Goal: Obtain resource: Obtain resource

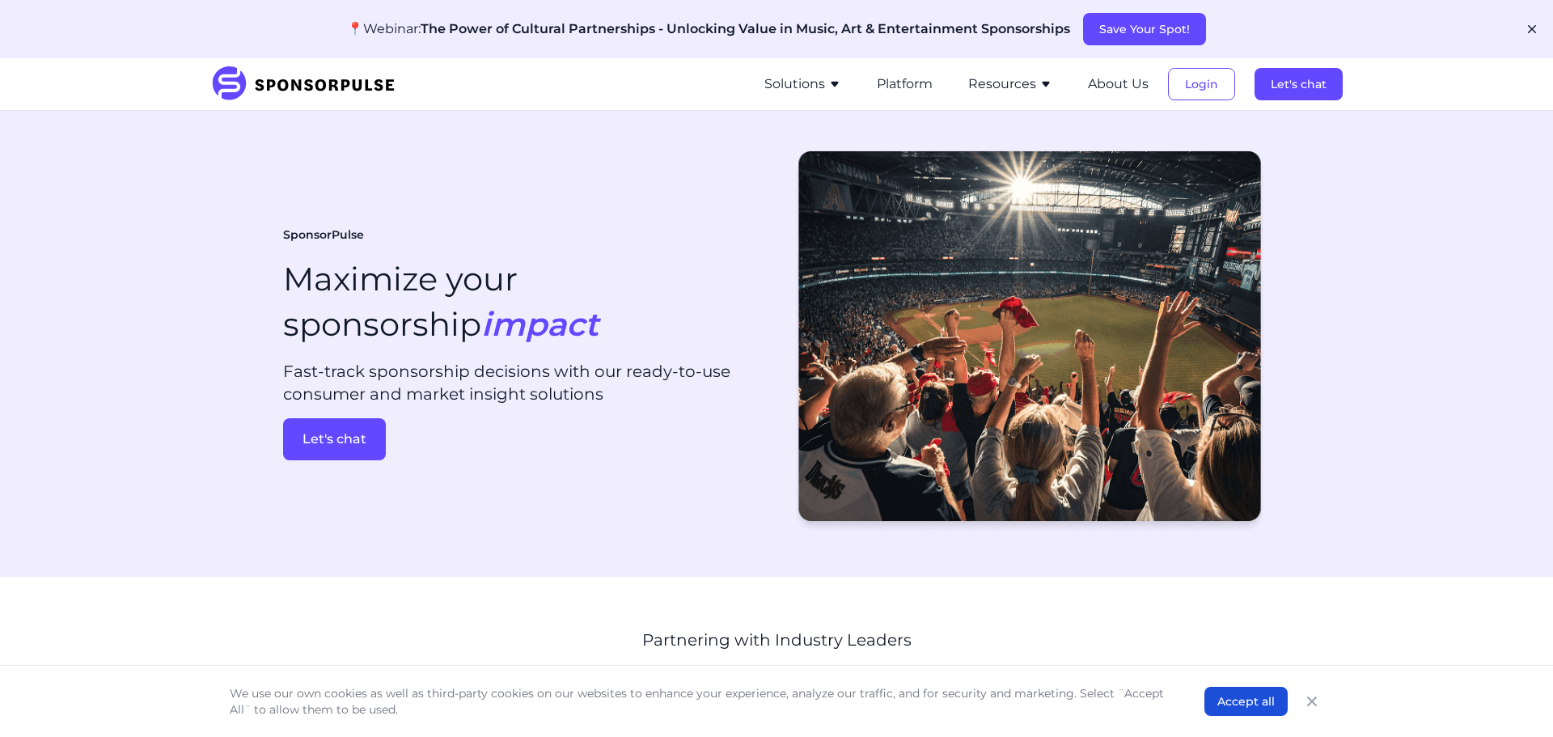
click at [138, 317] on section "SponsorPulse Maximize your sponsorship impact Fast-track sponsorship decisions …" at bounding box center [776, 344] width 1553 height 466
click at [836, 83] on icon "button" at bounding box center [834, 85] width 7 height 6
click at [695, 561] on section "SponsorPulse Maximize your sponsorship impact Fast-track sponsorship decisions …" at bounding box center [776, 344] width 1553 height 466
drag, startPoint x: 706, startPoint y: 557, endPoint x: 691, endPoint y: 566, distance: 17.1
click at [701, 562] on section "SponsorPulse Maximize your sponsorship impact Fast-track sponsorship decisions …" at bounding box center [776, 344] width 1553 height 466
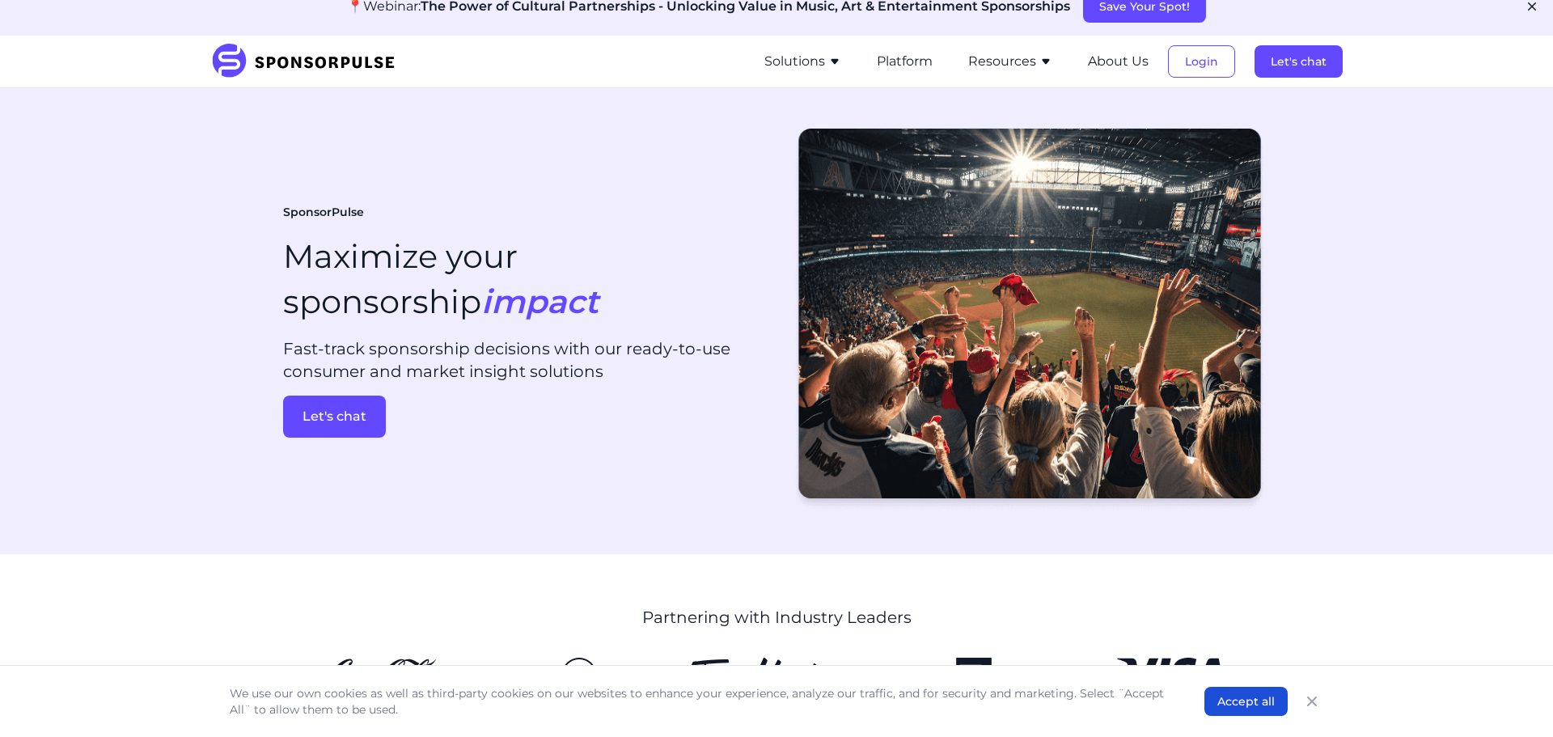
scroll to position [24, 0]
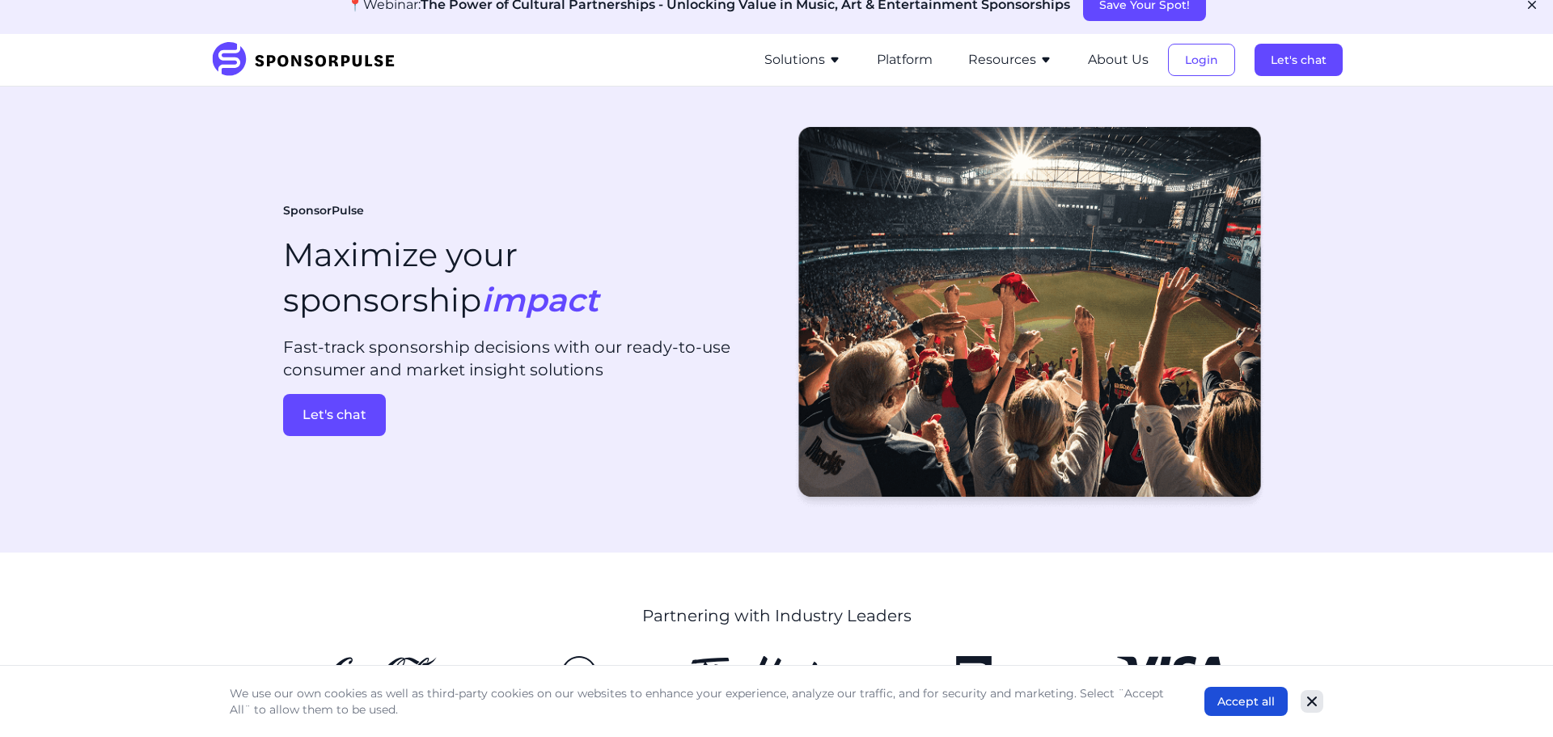
click at [1315, 709] on button "Close" at bounding box center [1311, 701] width 23 height 23
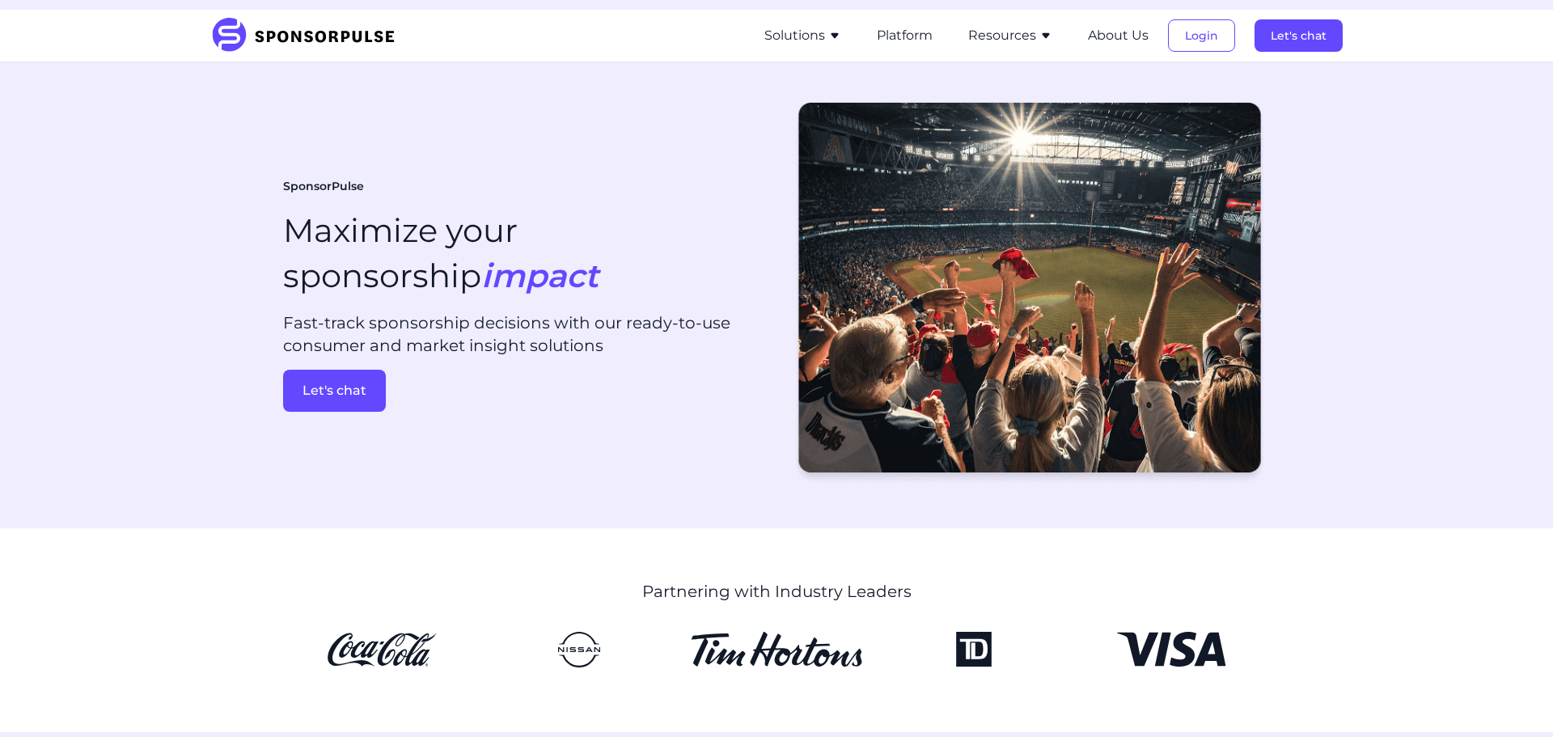
scroll to position [52, 0]
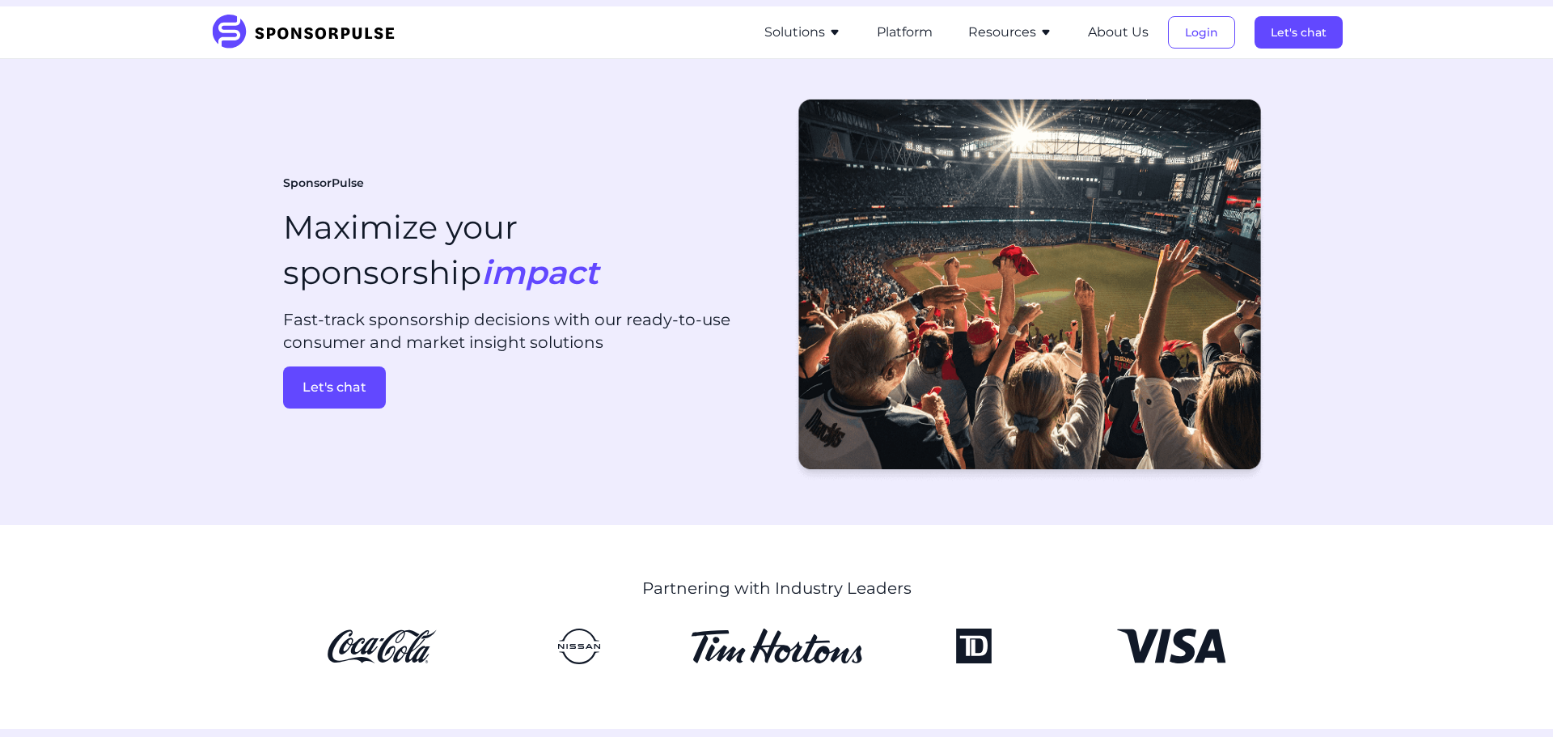
click at [822, 32] on button "Solutions" at bounding box center [802, 32] width 77 height 19
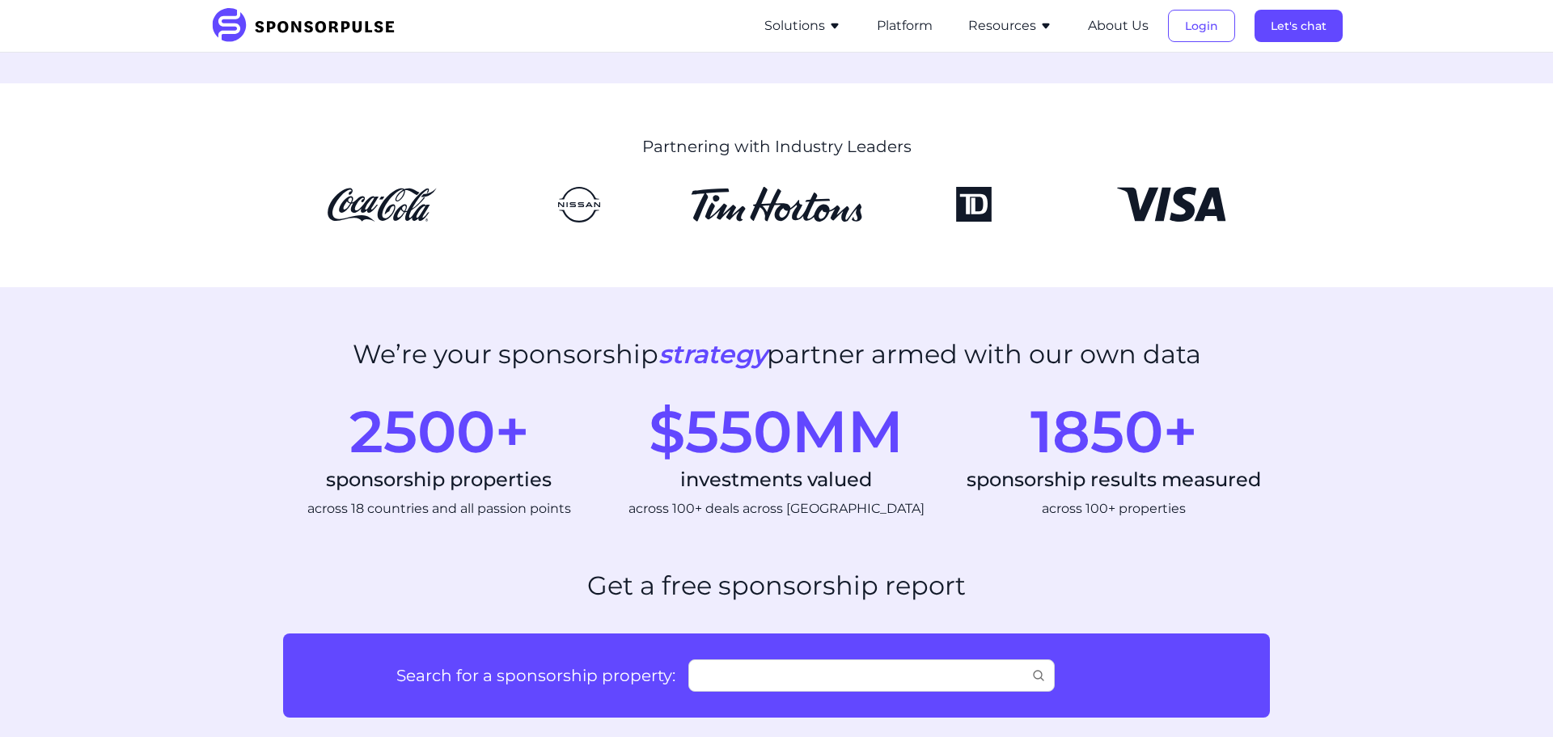
scroll to position [499, 0]
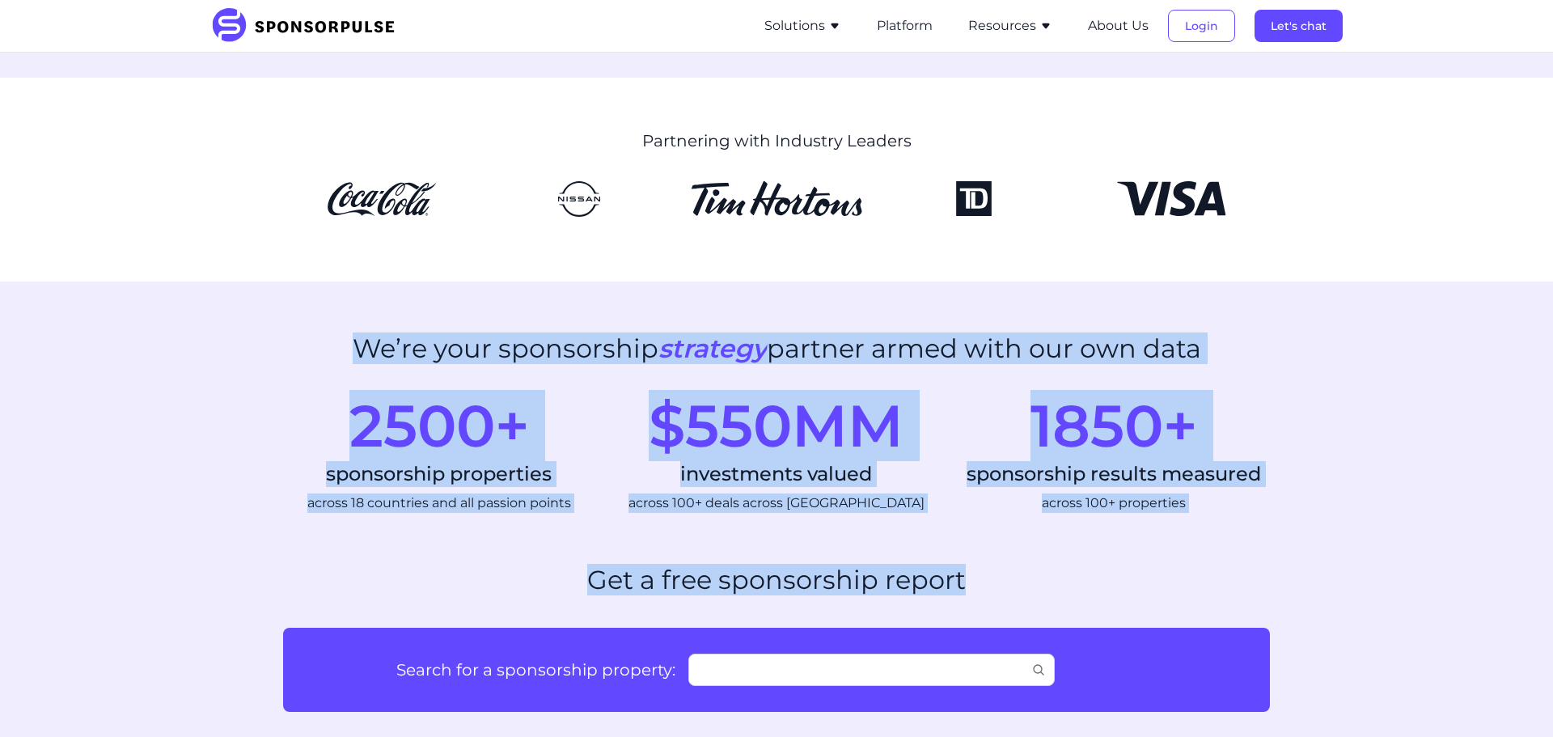
drag, startPoint x: 345, startPoint y: 339, endPoint x: 974, endPoint y: 589, distance: 677.0
click at [981, 577] on div "Get a free sponsorship report" at bounding box center [776, 589] width 987 height 50
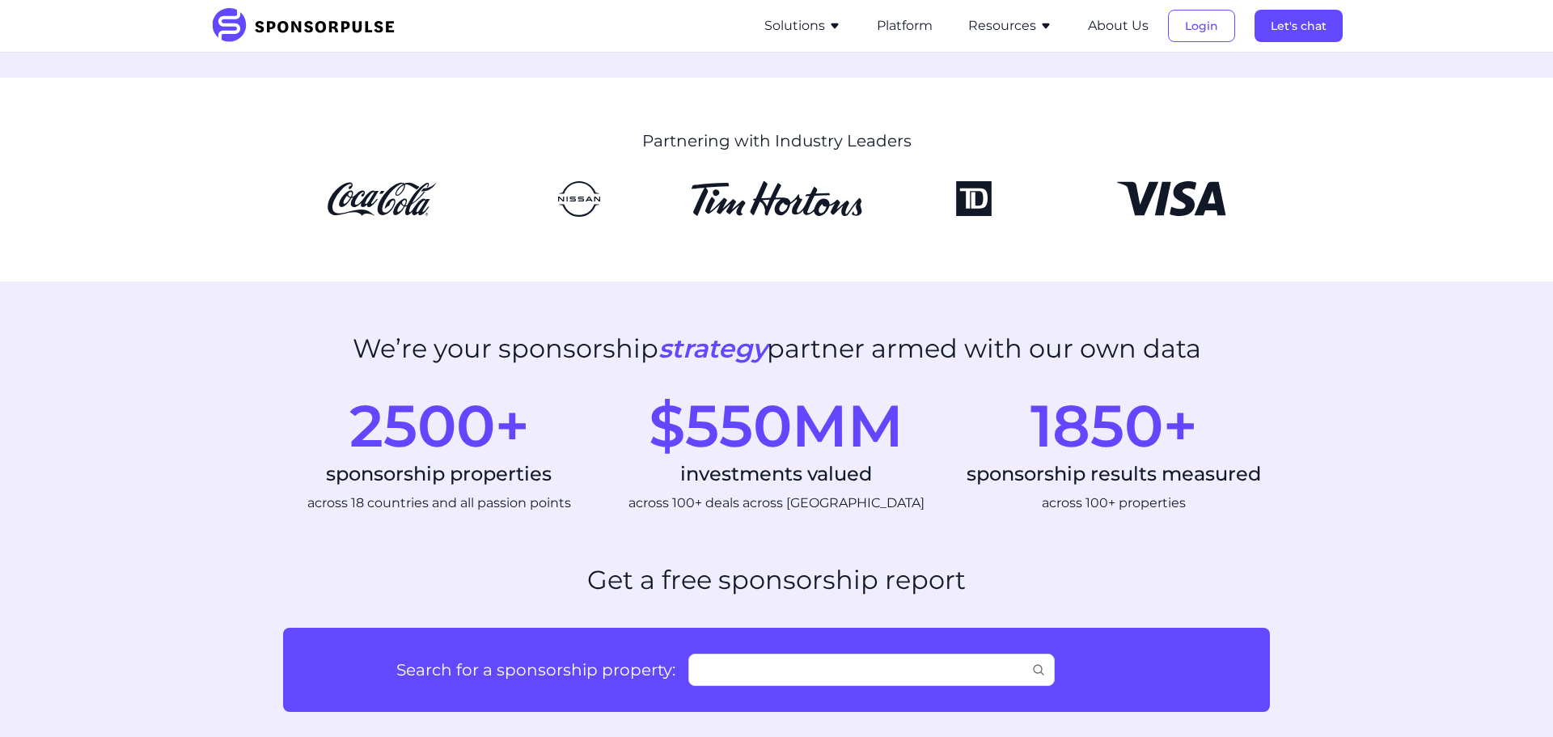
click at [995, 562] on section "We’re your sponsorship strategy partner armed with our own data 2500+ sponsorsh…" at bounding box center [776, 422] width 1553 height 283
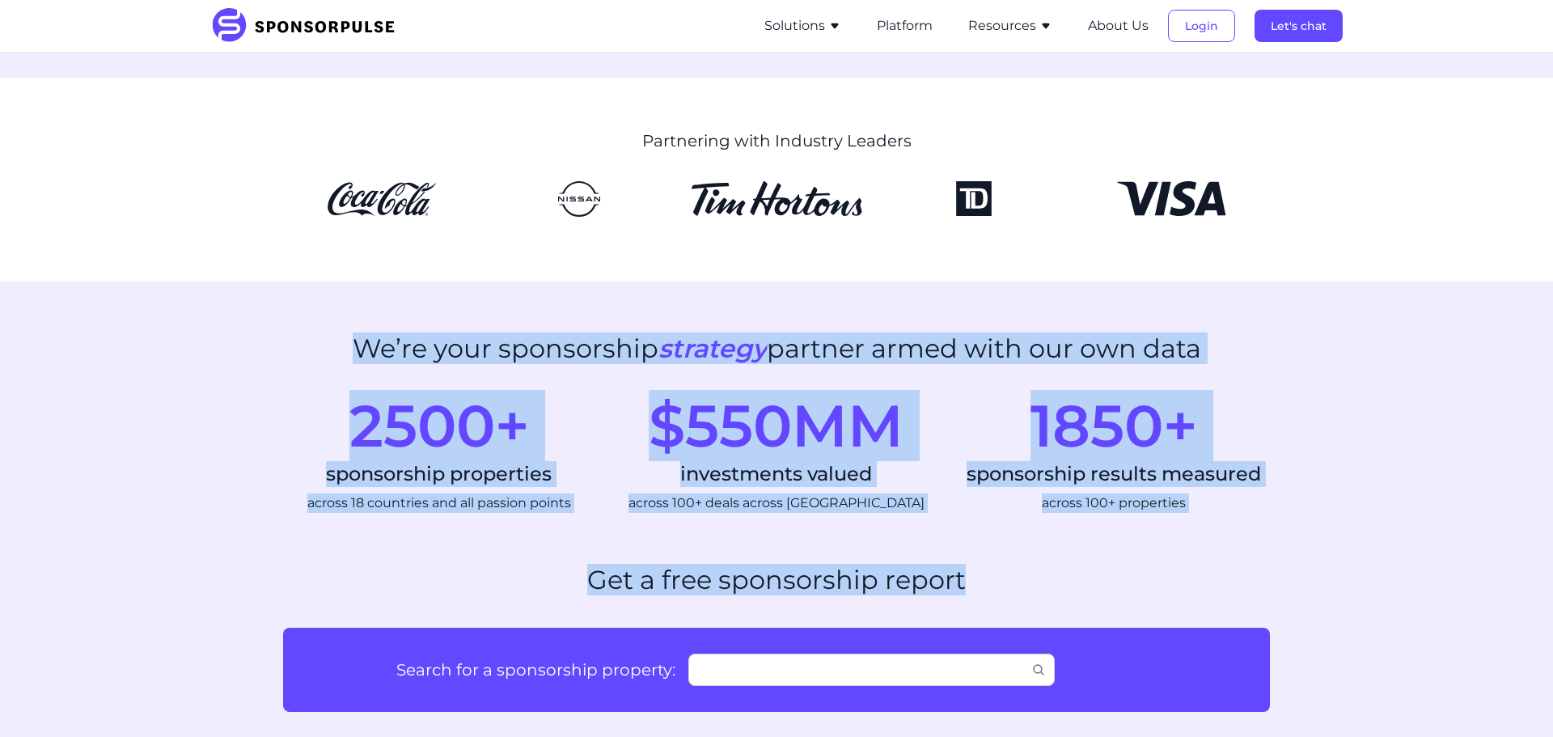
drag, startPoint x: 980, startPoint y: 575, endPoint x: 316, endPoint y: 334, distance: 706.3
click at [321, 333] on div "We’re your sponsorship strategy partner armed with our own data" at bounding box center [776, 358] width 987 height 50
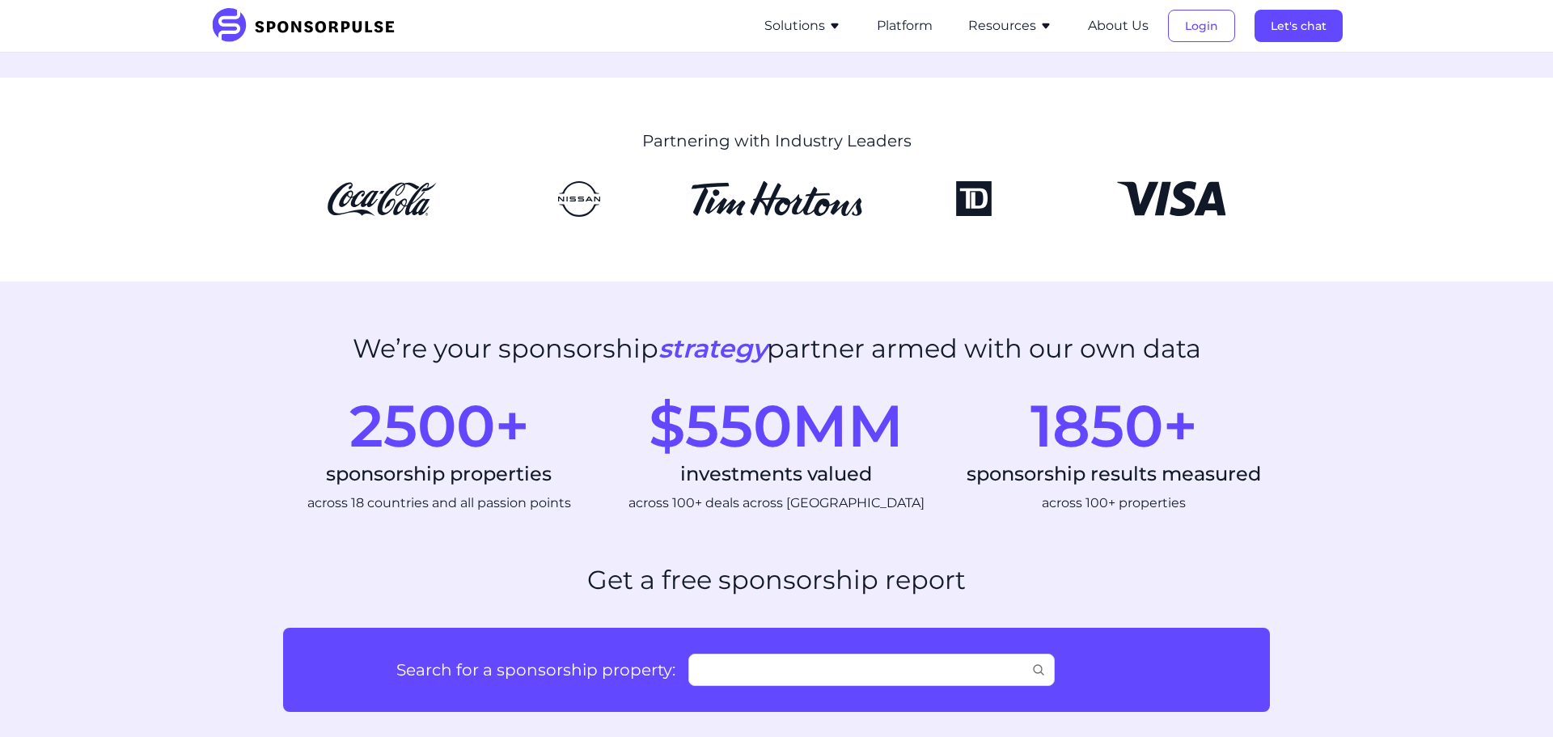
drag, startPoint x: 361, startPoint y: 328, endPoint x: 350, endPoint y: 328, distance: 10.5
click at [359, 328] on section "We’re your sponsorship strategy partner armed with our own data 2500+ sponsorsh…" at bounding box center [776, 422] width 1553 height 283
click at [466, 368] on div "We’re your sponsorship strategy partner armed with our own data" at bounding box center [776, 358] width 987 height 50
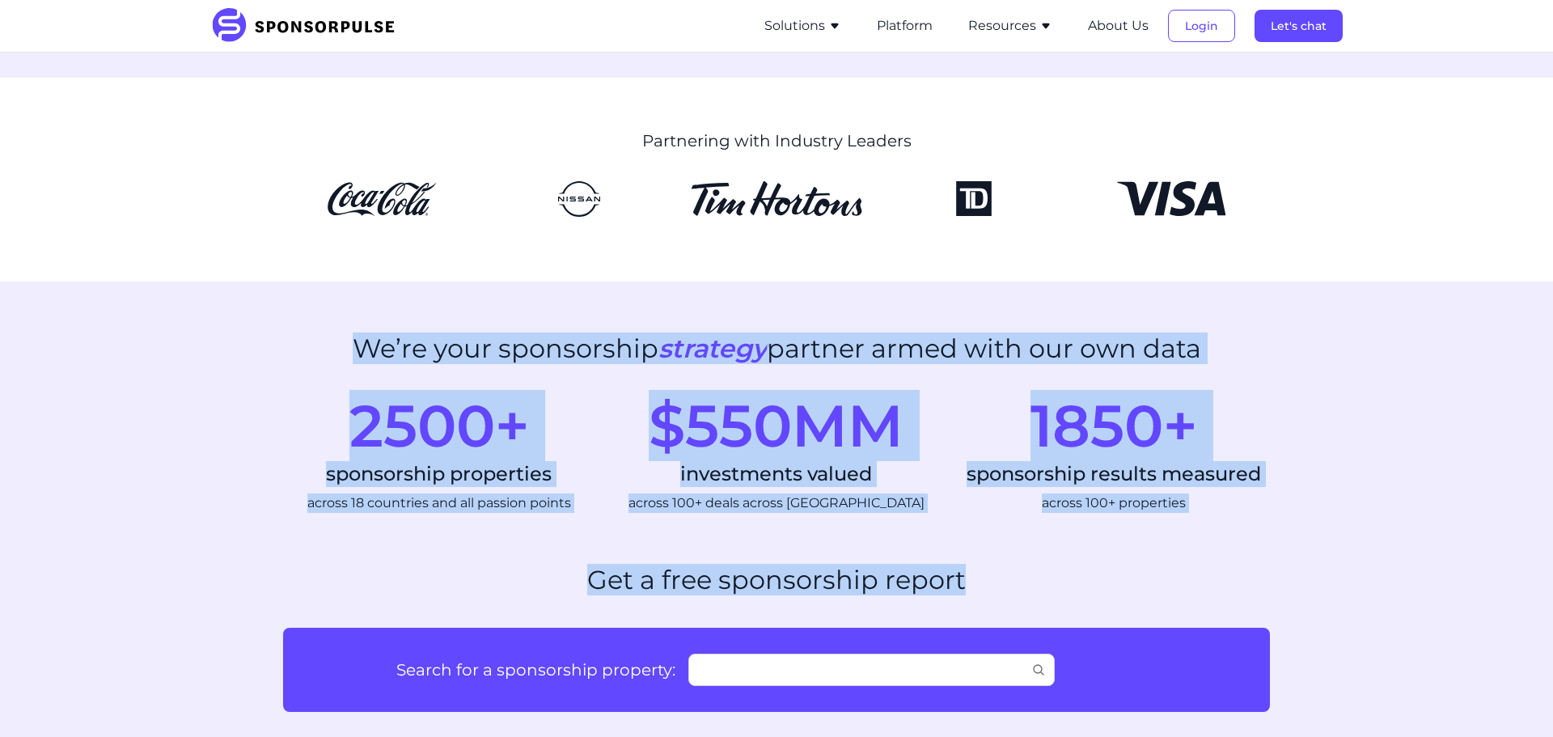
drag, startPoint x: 353, startPoint y: 338, endPoint x: 985, endPoint y: 585, distance: 678.3
click at [979, 577] on div "Get a free sponsorship report" at bounding box center [776, 589] width 987 height 50
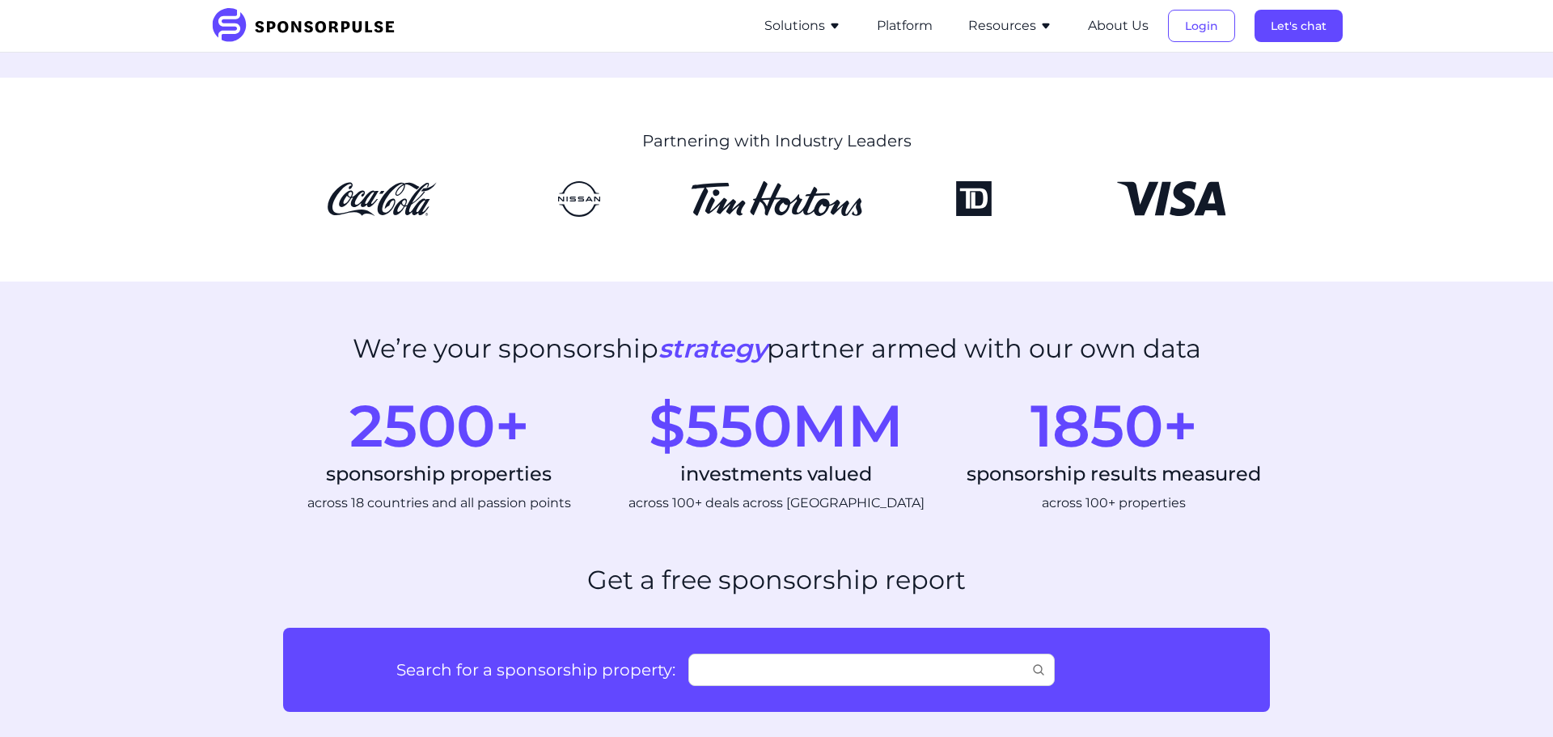
click at [974, 574] on div "Get a free sponsorship report" at bounding box center [776, 589] width 987 height 50
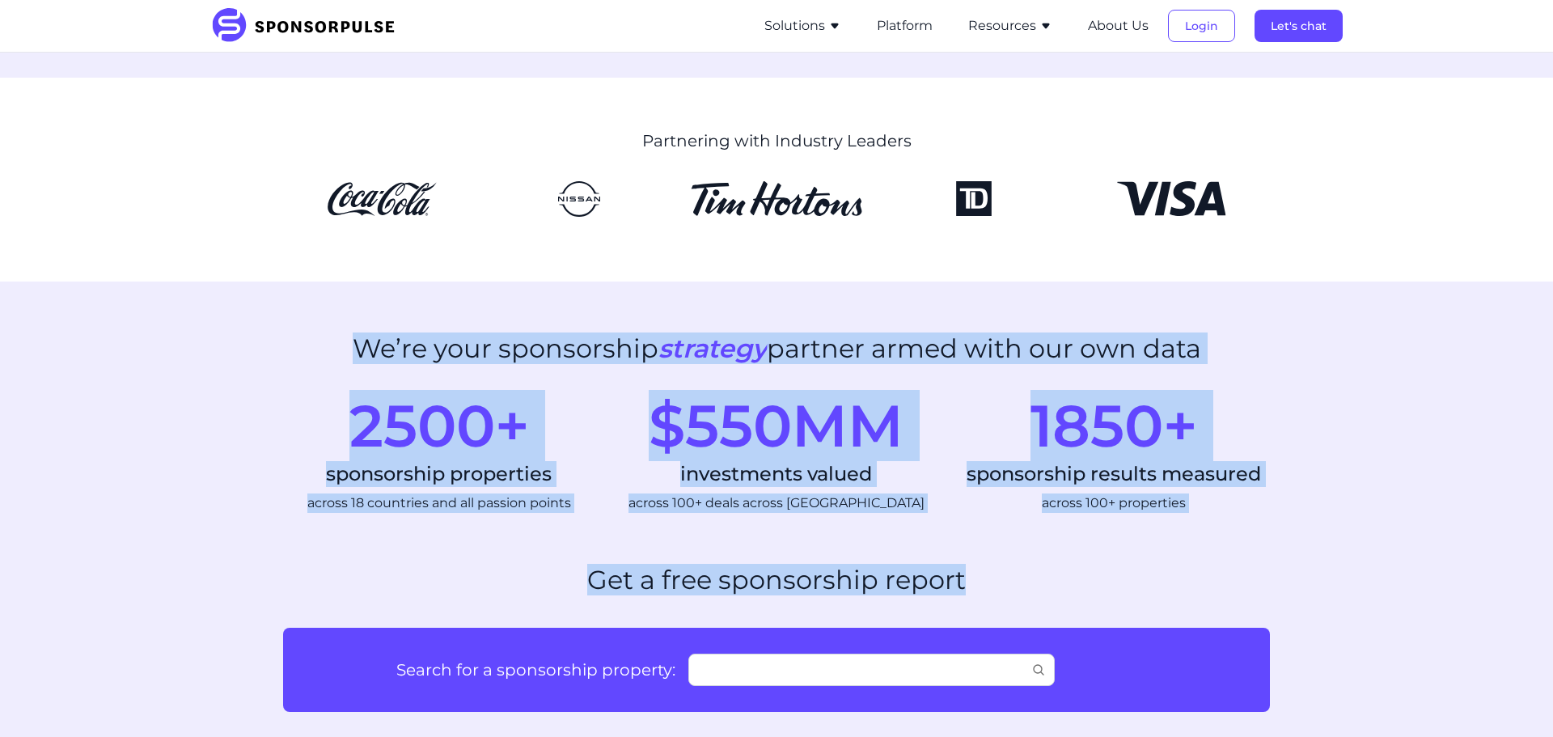
drag, startPoint x: 959, startPoint y: 573, endPoint x: 325, endPoint y: 342, distance: 674.6
click at [332, 341] on div "We’re your sponsorship strategy partner armed with our own data" at bounding box center [776, 358] width 987 height 50
drag, startPoint x: 350, startPoint y: 335, endPoint x: 1002, endPoint y: 586, distance: 698.6
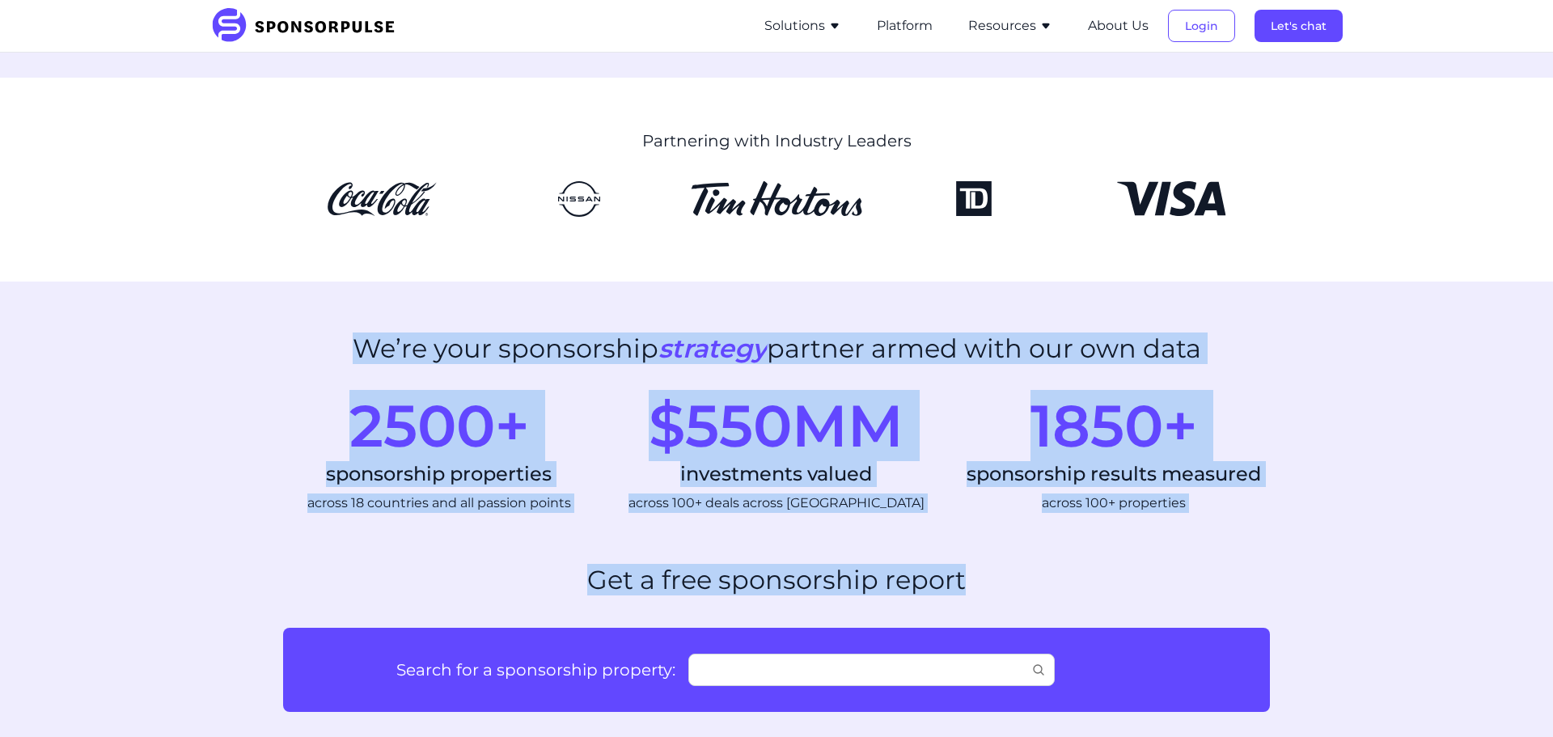
click at [1006, 585] on div "Get a free sponsorship report" at bounding box center [776, 589] width 987 height 50
click at [1021, 595] on div "Get a free sponsorship report" at bounding box center [776, 589] width 987 height 50
drag, startPoint x: 1005, startPoint y: 579, endPoint x: 254, endPoint y: 304, distance: 800.0
click at [264, 312] on section "We’re your sponsorship strategy partner armed with our own data 2500+ sponsorsh…" at bounding box center [776, 422] width 1553 height 283
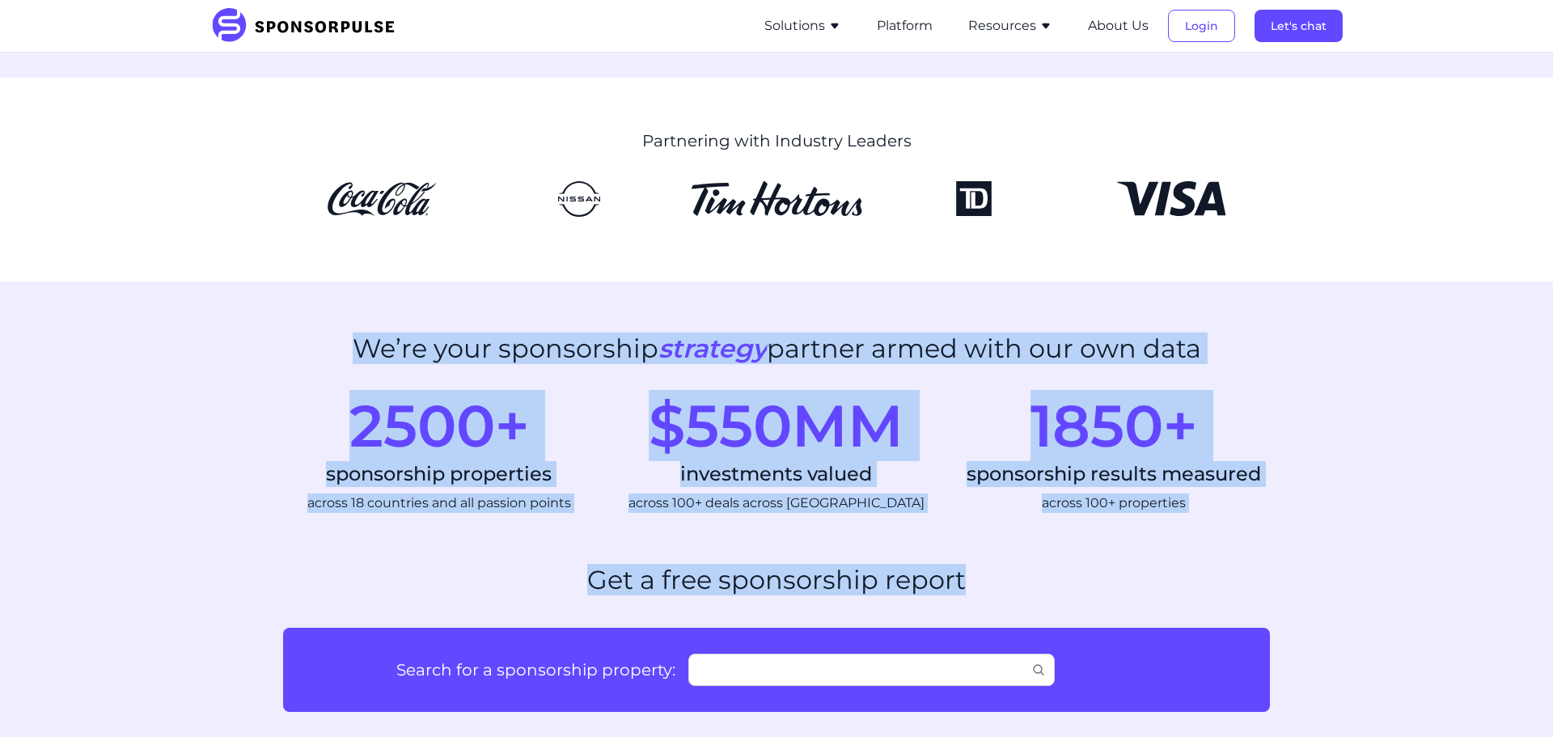
drag, startPoint x: 321, startPoint y: 334, endPoint x: 1017, endPoint y: 578, distance: 737.1
click at [1018, 576] on div "Get a free sponsorship report" at bounding box center [776, 589] width 987 height 50
click at [1013, 564] on div "Get a free sponsorship report" at bounding box center [776, 589] width 987 height 50
drag, startPoint x: 987, startPoint y: 581, endPoint x: 323, endPoint y: 322, distance: 713.6
